Goal: Transaction & Acquisition: Purchase product/service

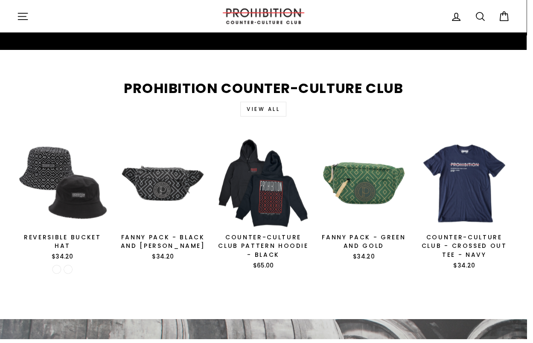
click at [260, 103] on link "View all" at bounding box center [266, 110] width 47 height 15
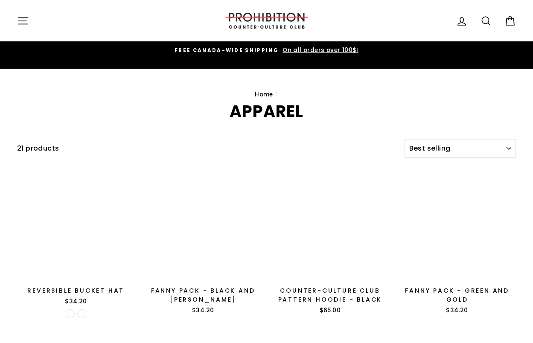
select select "best-selling"
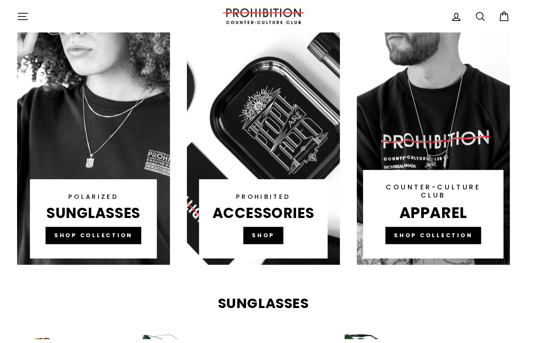
scroll to position [573, 0]
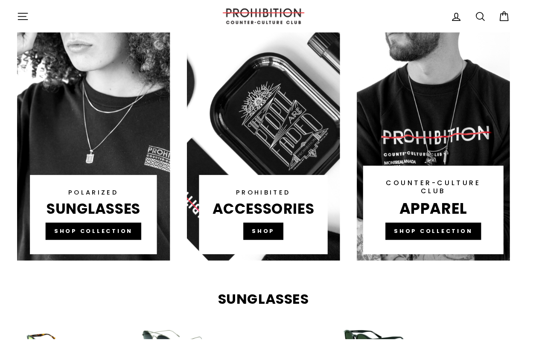
click at [266, 221] on link at bounding box center [266, 101] width 155 height 324
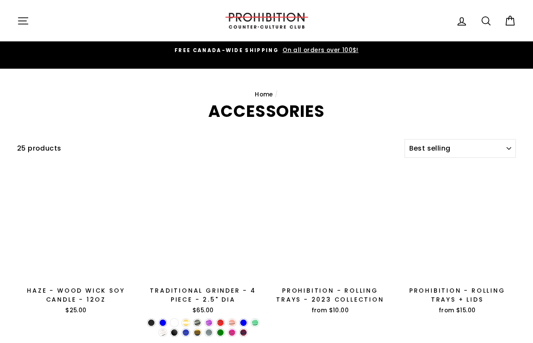
select select "best-selling"
